Goal: Information Seeking & Learning: Understand process/instructions

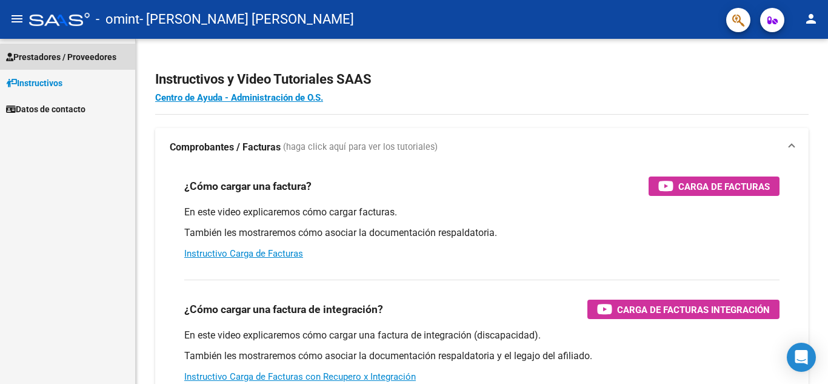
click at [81, 58] on span "Prestadores / Proveedores" at bounding box center [61, 56] width 110 height 13
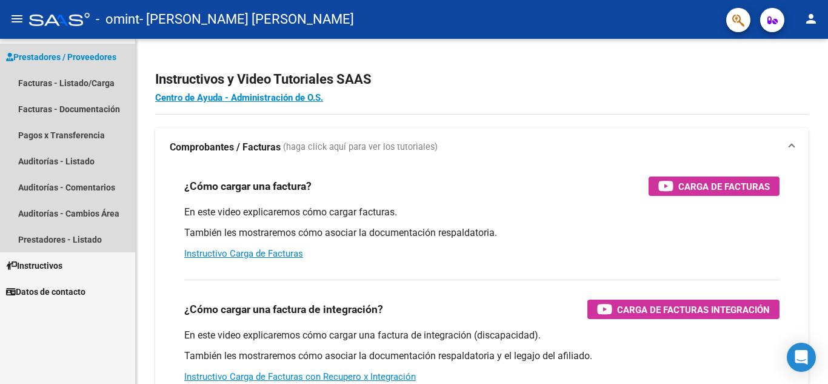
click at [81, 58] on span "Prestadores / Proveedores" at bounding box center [61, 56] width 110 height 13
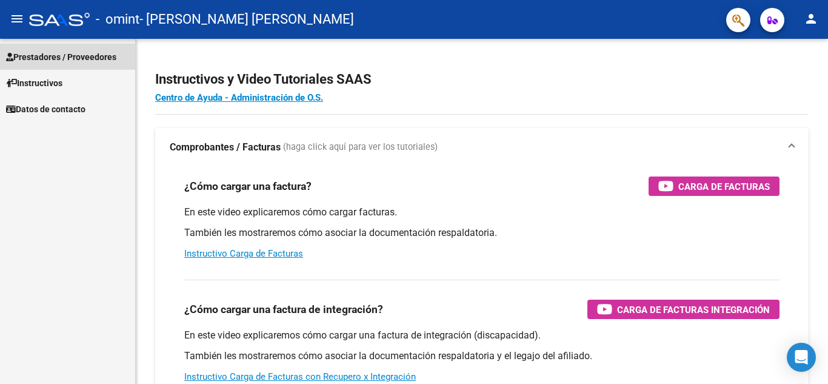
click at [81, 58] on span "Prestadores / Proveedores" at bounding box center [61, 56] width 110 height 13
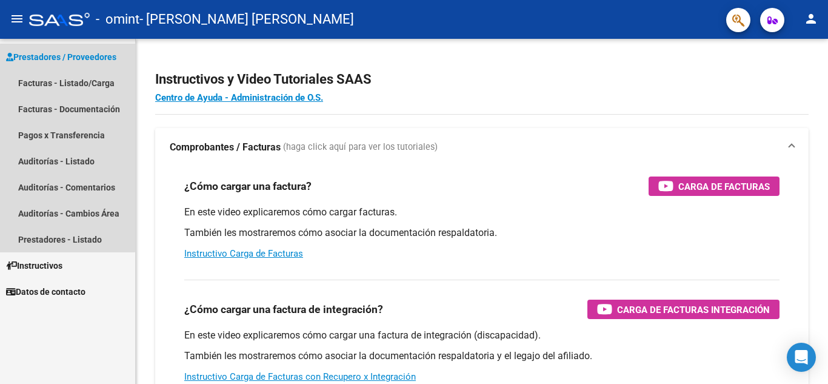
click at [57, 53] on span "Prestadores / Proveedores" at bounding box center [61, 56] width 110 height 13
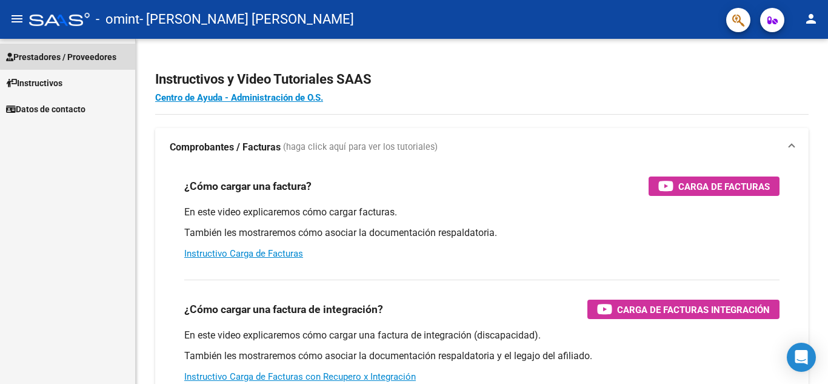
click at [99, 54] on span "Prestadores / Proveedores" at bounding box center [61, 56] width 110 height 13
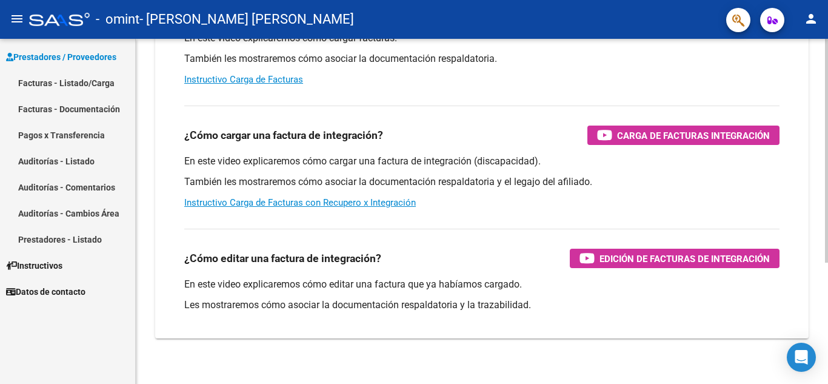
scroll to position [187, 0]
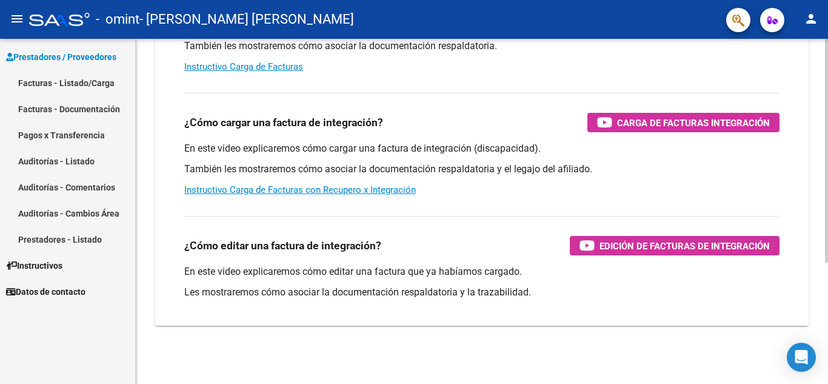
click at [825, 274] on div at bounding box center [826, 272] width 3 height 224
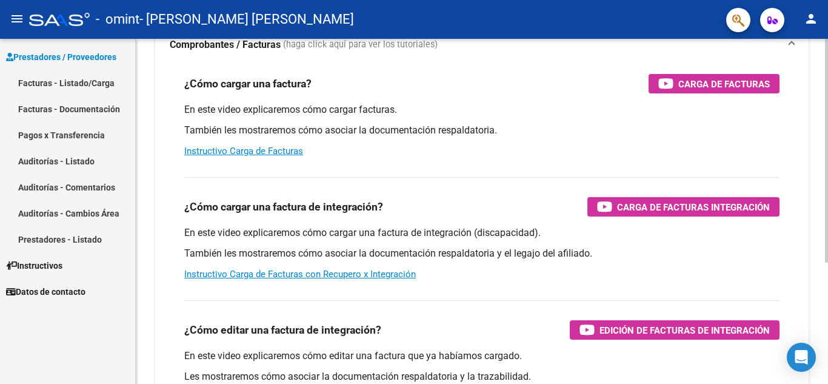
scroll to position [0, 0]
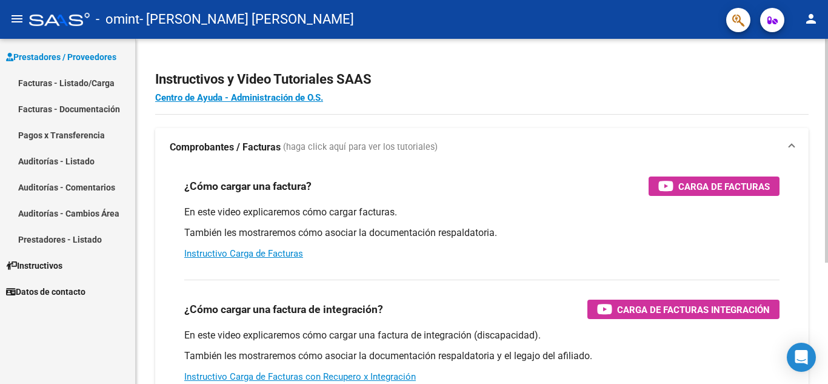
click at [797, 74] on div "Instructivos y Video Tutoriales SAAS Centro de Ayuda - Administración de O.S. C…" at bounding box center [483, 304] width 695 height 531
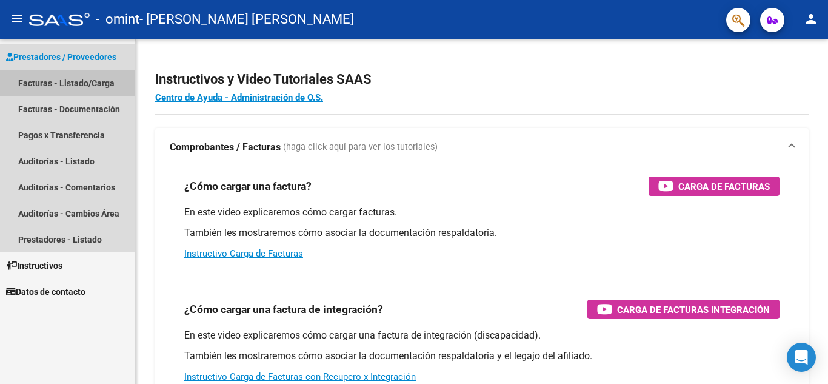
click at [106, 81] on link "Facturas - Listado/Carga" at bounding box center [67, 83] width 135 height 26
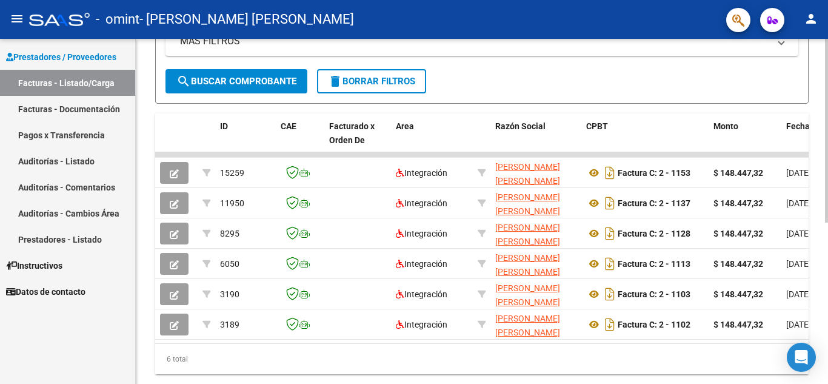
scroll to position [265, 0]
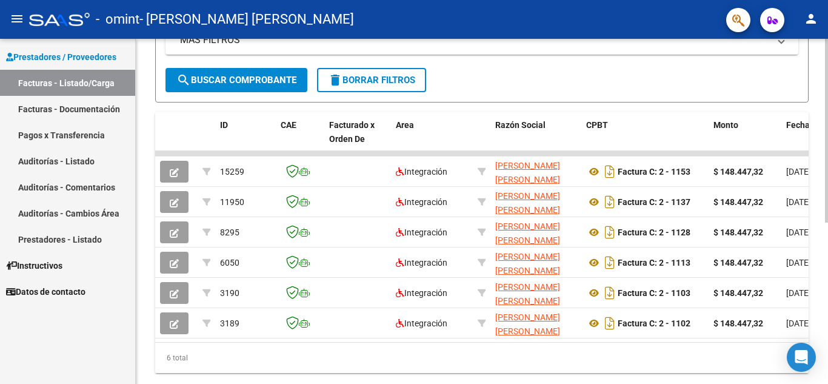
click at [816, 235] on div "Video tutorial PRESTADORES -> Listado de CPBTs Emitidos por Prestadores / Prove…" at bounding box center [483, 92] width 695 height 637
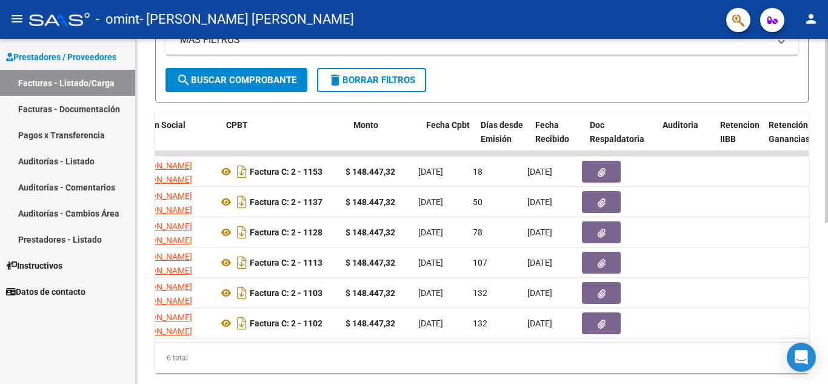
scroll to position [0, 358]
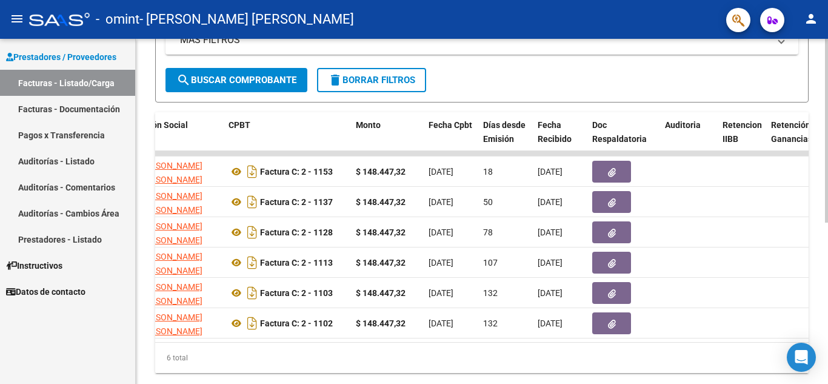
click at [317, 352] on div "6 total" at bounding box center [481, 357] width 653 height 30
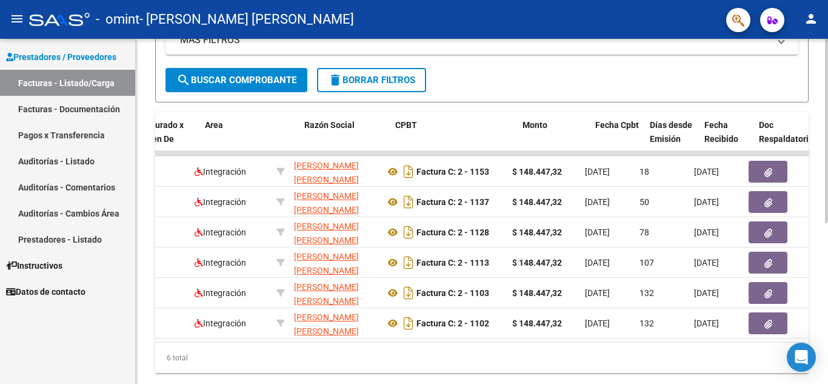
scroll to position [0, 176]
